Goal: Transaction & Acquisition: Purchase product/service

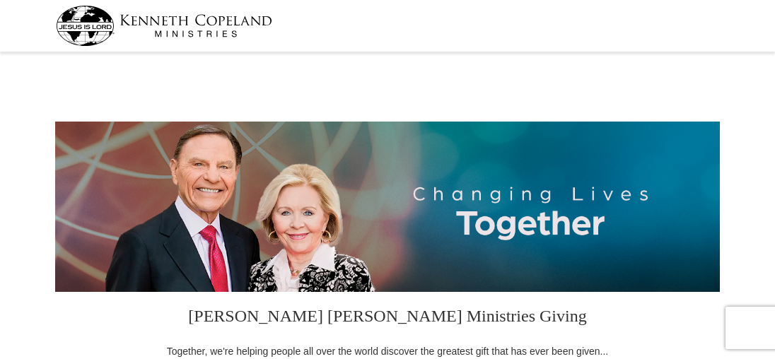
select select "OR"
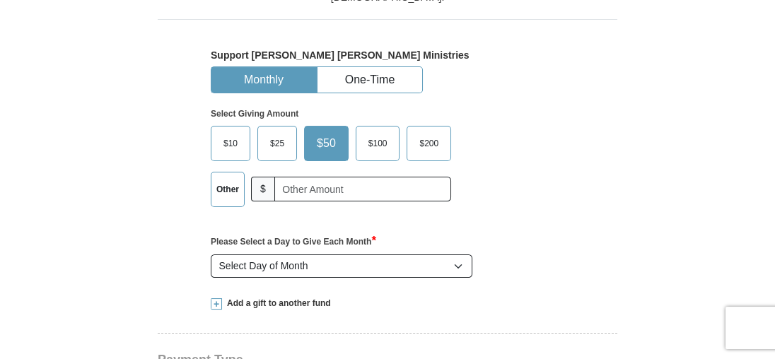
scroll to position [424, 0]
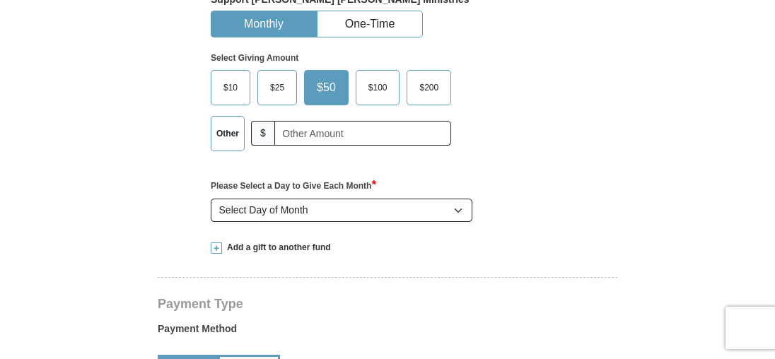
click at [371, 83] on span "$100" at bounding box center [377, 87] width 33 height 21
click at [0, 0] on input "$100" at bounding box center [0, 0] width 0 height 0
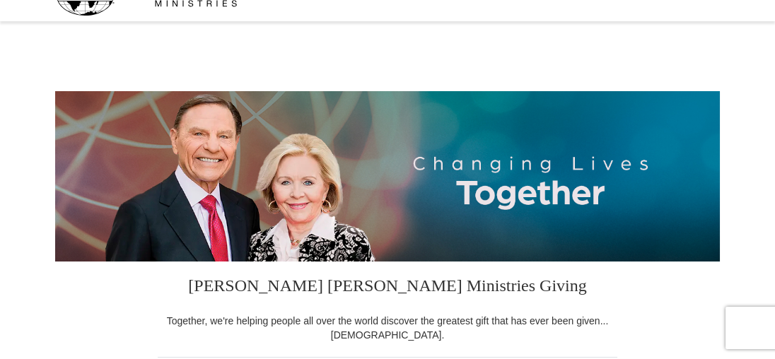
scroll to position [0, 0]
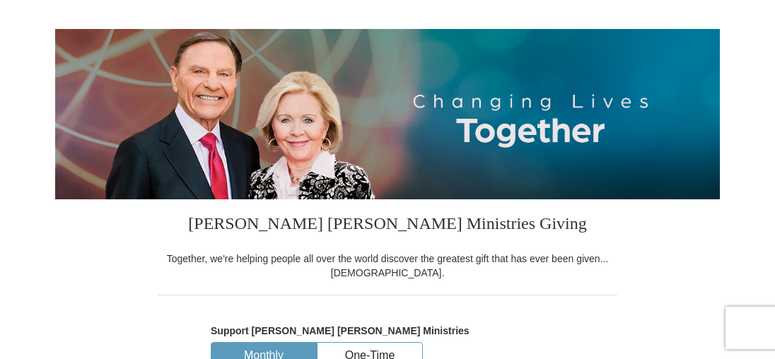
select select "OR"
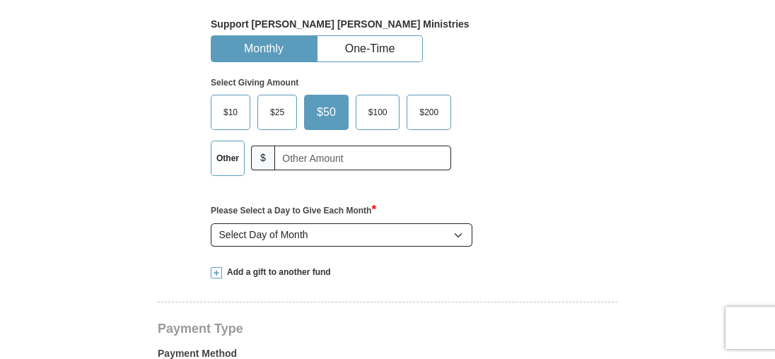
scroll to position [424, 0]
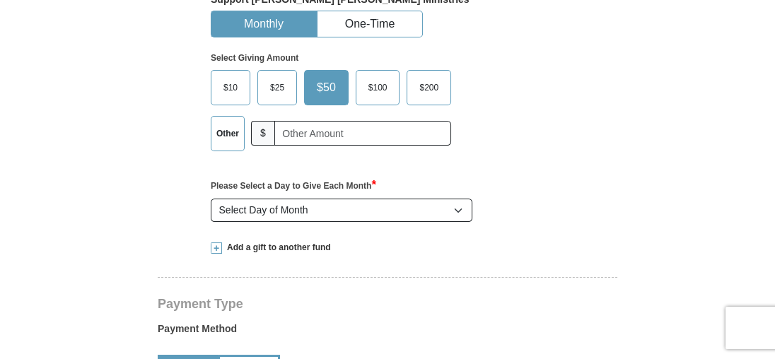
click at [378, 86] on span "$100" at bounding box center [377, 87] width 33 height 21
click at [0, 0] on input "$100" at bounding box center [0, 0] width 0 height 0
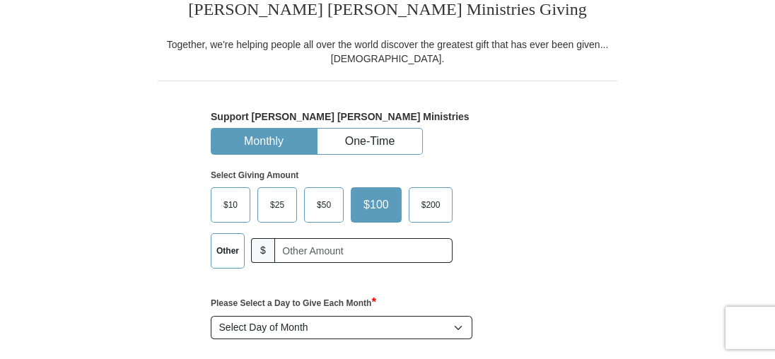
scroll to position [283, 0]
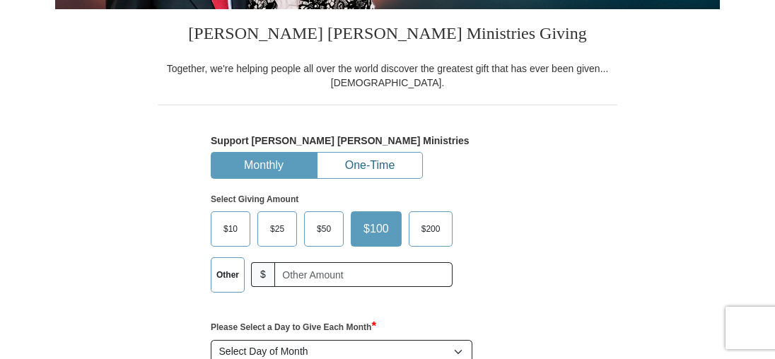
click at [399, 159] on button "One-Time" at bounding box center [370, 166] width 105 height 26
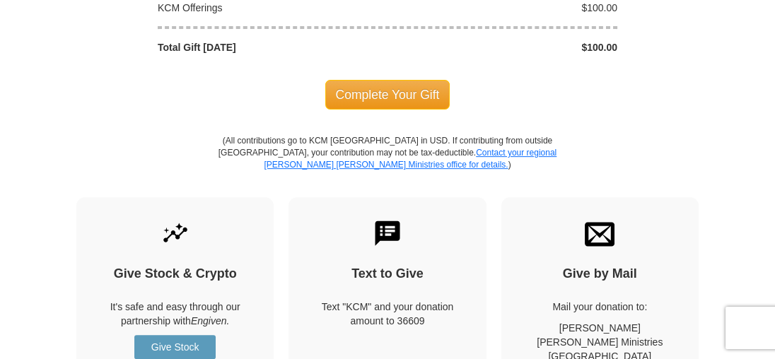
scroll to position [1273, 0]
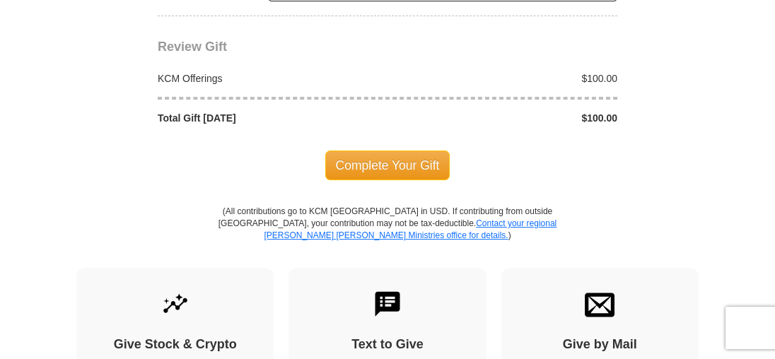
click at [419, 160] on span "Complete Your Gift" at bounding box center [387, 166] width 125 height 30
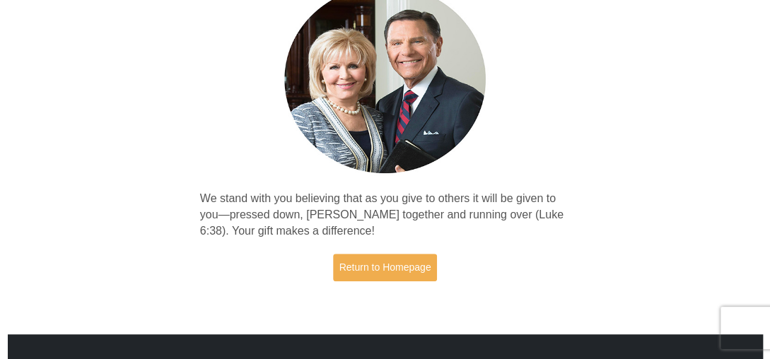
scroll to position [141, 0]
